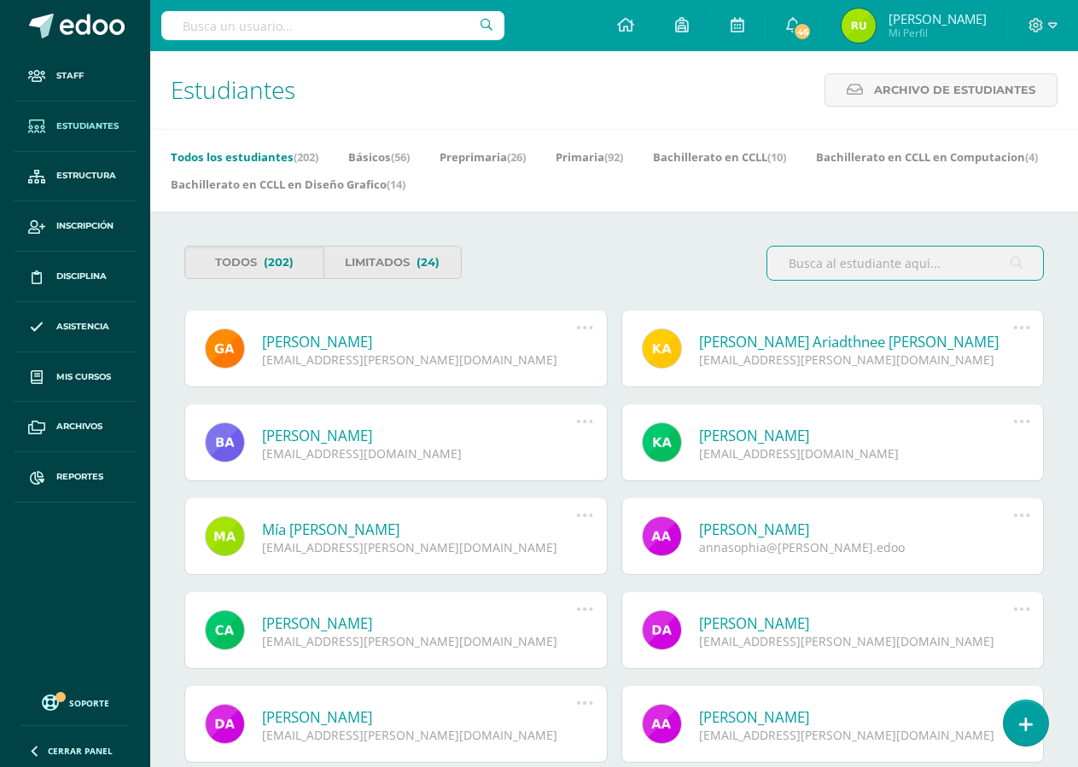
click at [1075, 78] on div "Estudiantes Archivo de Estudiantes Archivo de Estudiantes Acá podrás realizar u…" at bounding box center [613, 90] width 927 height 78
click at [71, 475] on span "Reportes" at bounding box center [79, 477] width 47 height 14
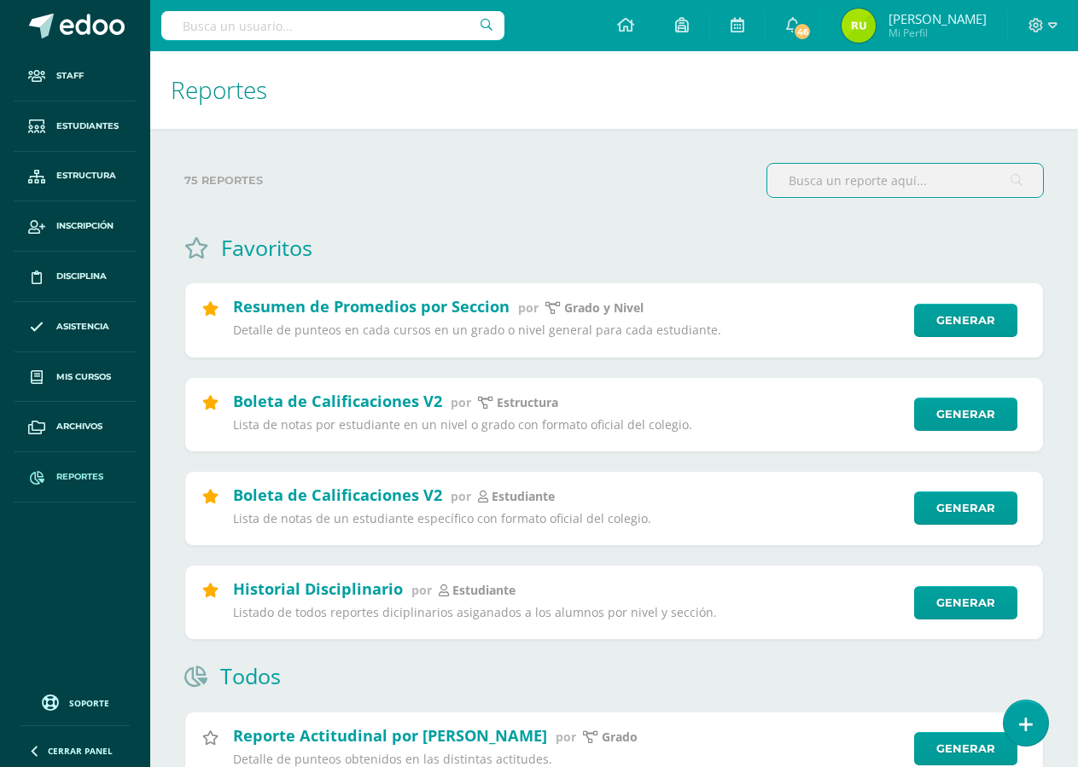
click at [102, 482] on span "Reportes" at bounding box center [79, 477] width 47 height 14
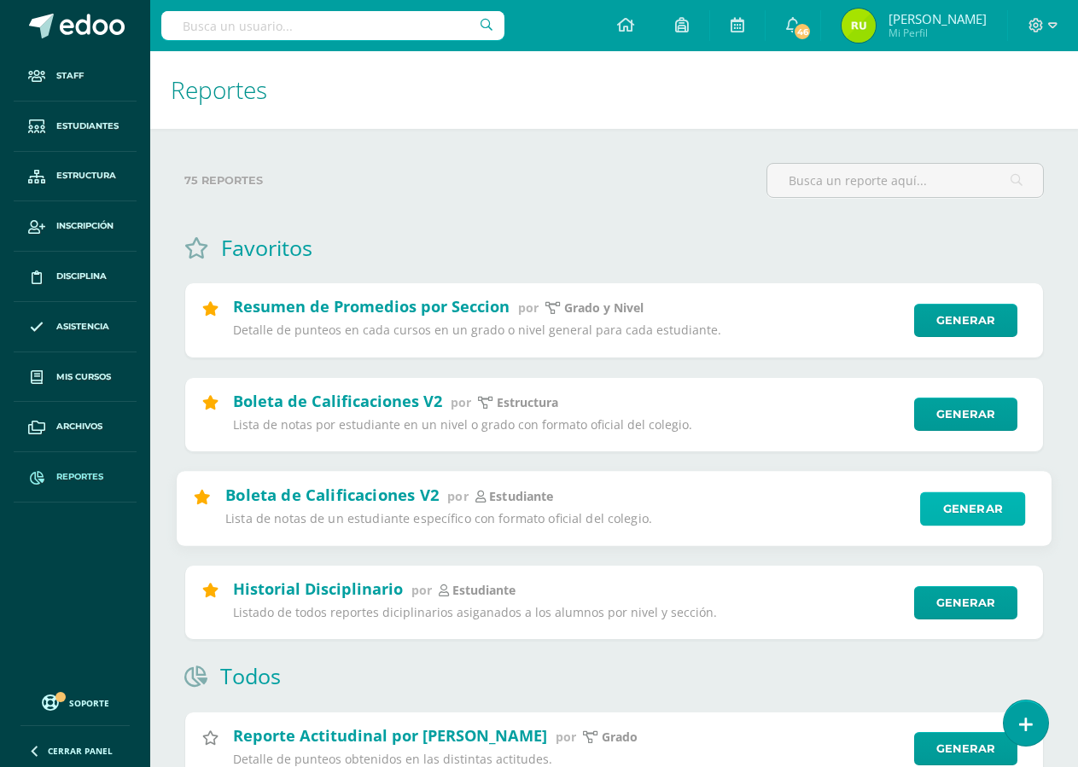
click at [1001, 509] on link "Generar" at bounding box center [972, 508] width 105 height 34
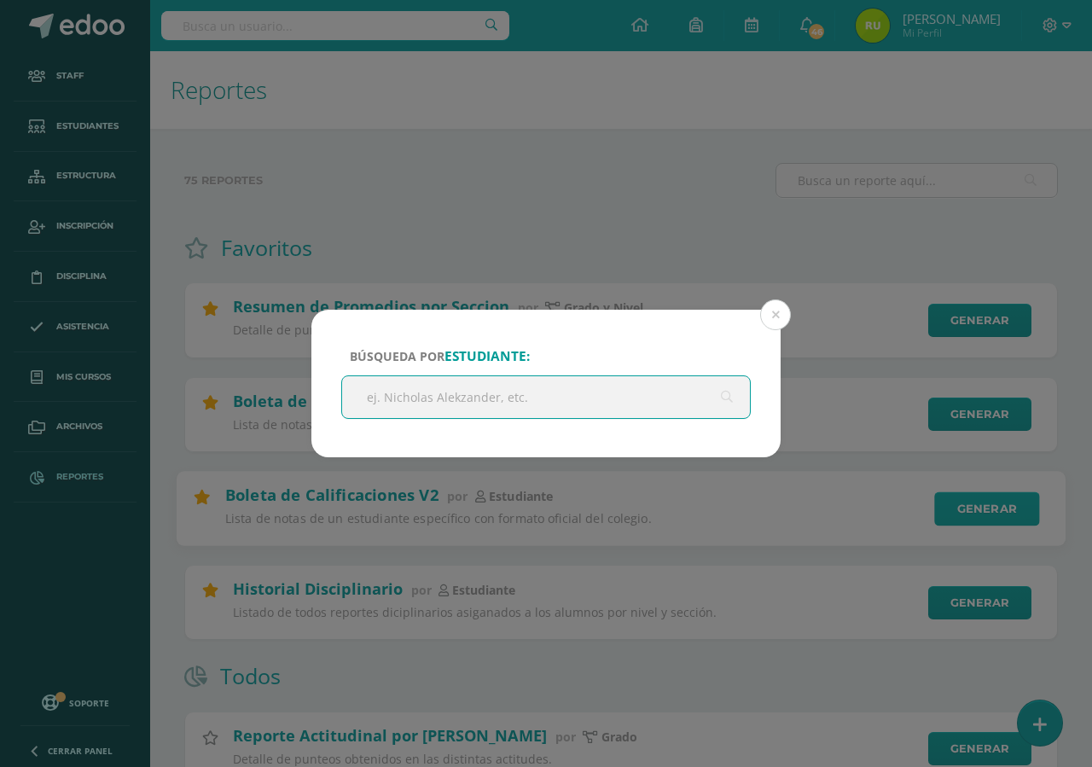
type input "a"
type input "gael"
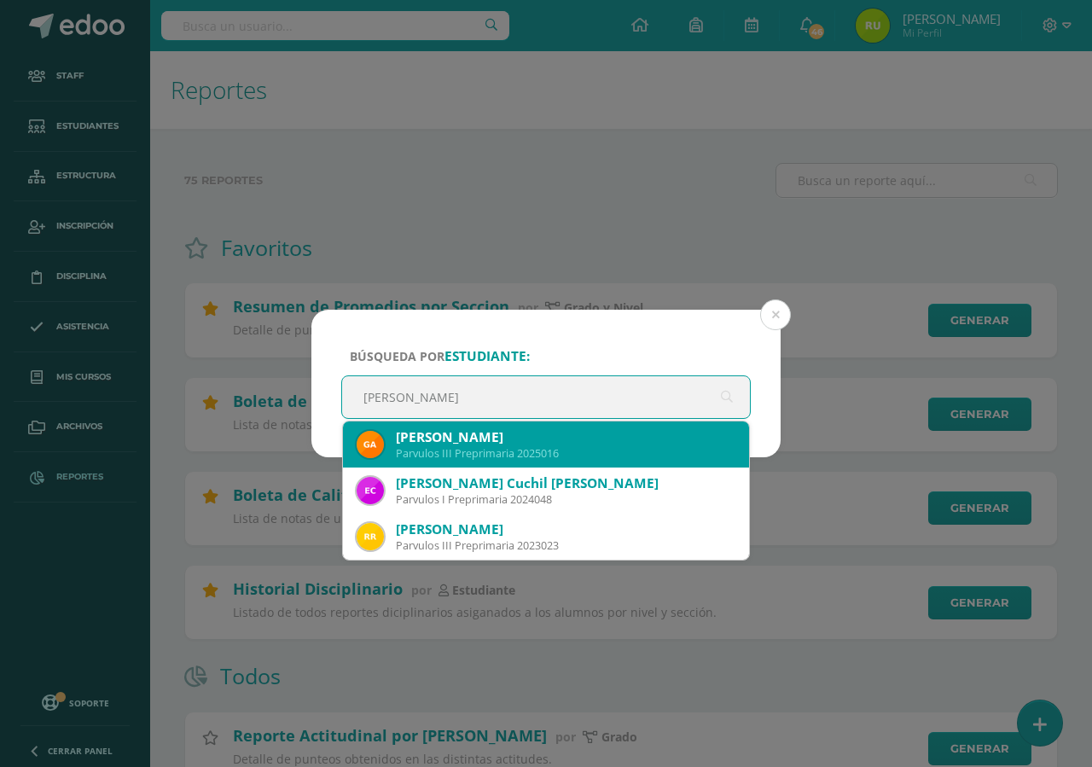
click at [552, 451] on div "Parvulos III Preprimaria 2025016" at bounding box center [566, 453] width 340 height 15
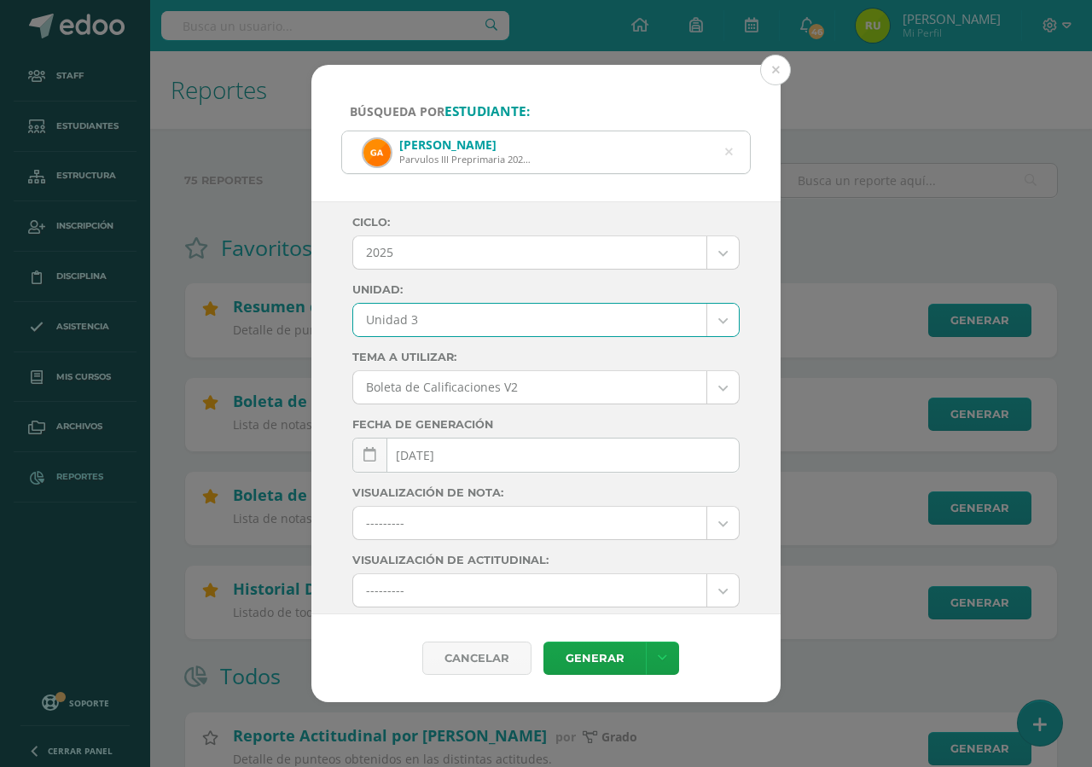
select select "Unidad 3"
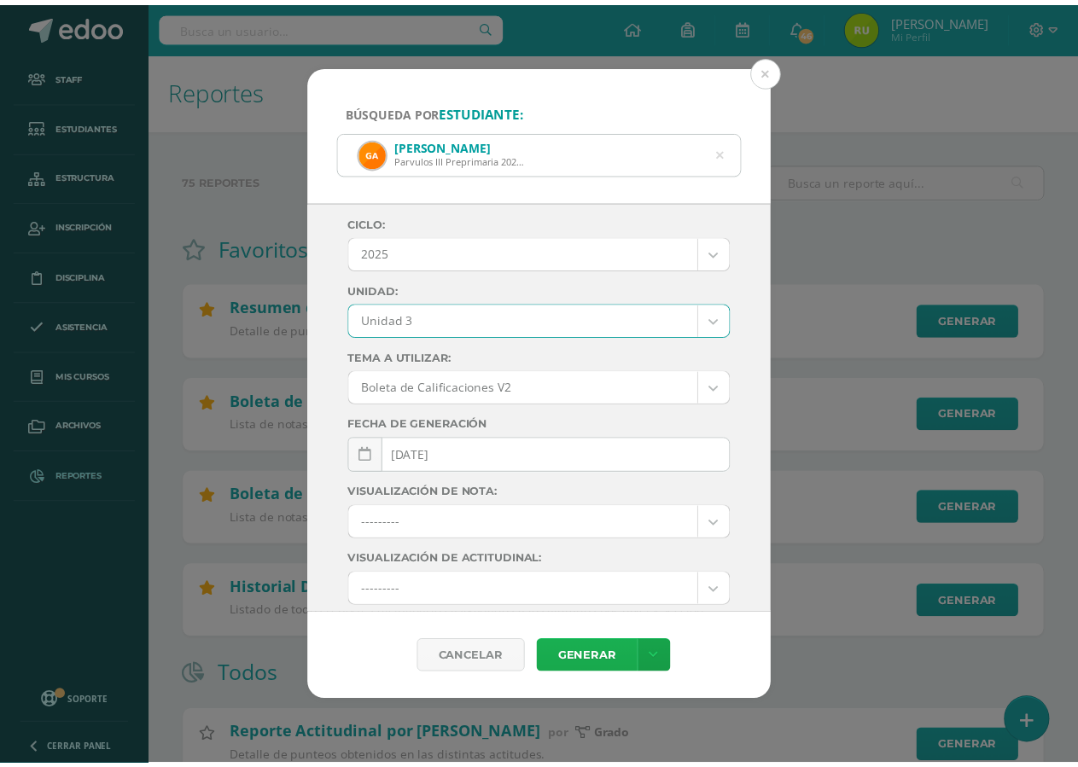
scroll to position [4, 0]
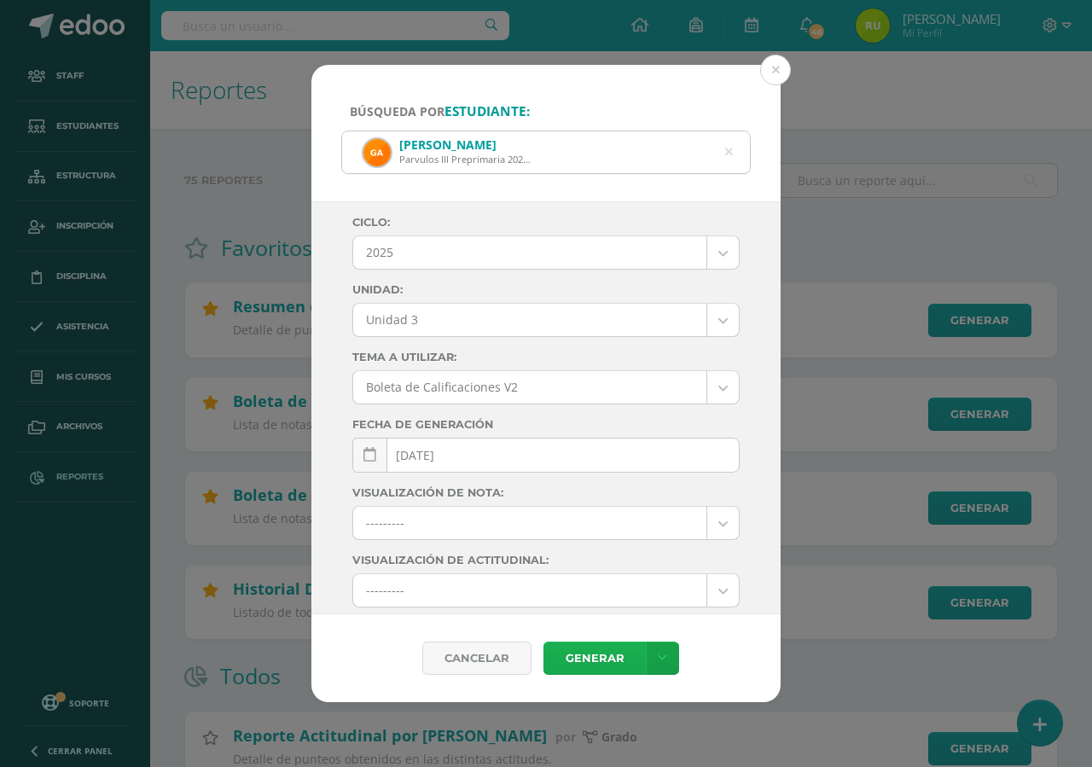
click at [620, 658] on link "Generar" at bounding box center [594, 658] width 102 height 33
click at [782, 73] on button at bounding box center [775, 70] width 31 height 31
